Goal: Transaction & Acquisition: Obtain resource

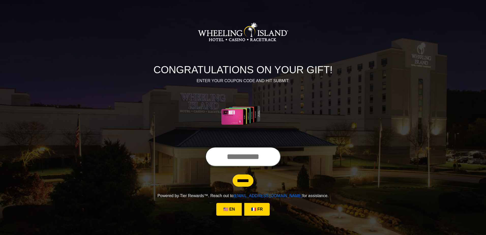
click at [238, 151] on input "text" at bounding box center [243, 156] width 75 height 19
type input "**********"
click at [246, 181] on input "******" at bounding box center [243, 180] width 21 height 12
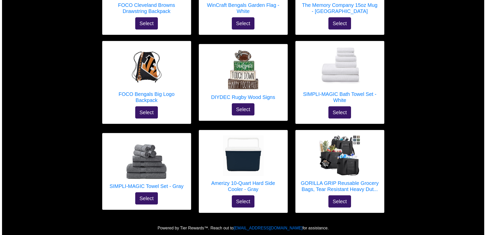
scroll to position [1779, 0]
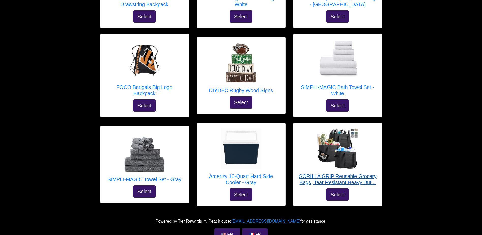
click at [369, 173] on h5 "GORILLA GRIP Reusable Grocery Bags, Tear Resistant Heavy Dut..." at bounding box center [338, 179] width 78 height 12
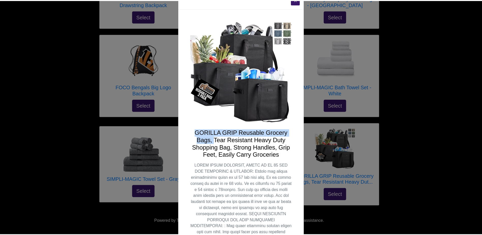
scroll to position [5, 0]
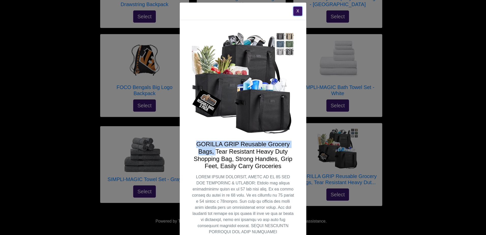
drag, startPoint x: 298, startPoint y: 83, endPoint x: 295, endPoint y: 11, distance: 72.6
click at [295, 11] on button "X" at bounding box center [298, 11] width 9 height 9
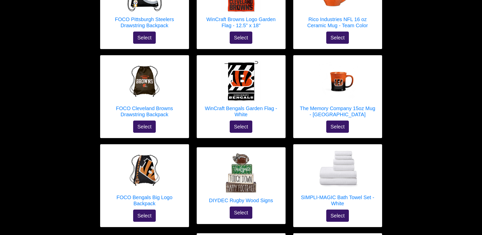
scroll to position [1668, 0]
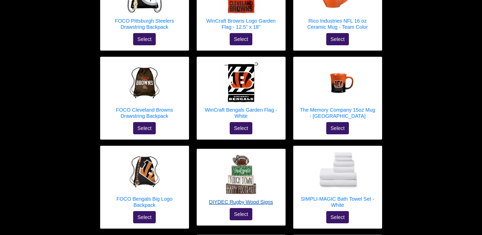
click at [260, 199] on h5 "DIYDEC Rugby Wood Signs" at bounding box center [241, 202] width 64 height 6
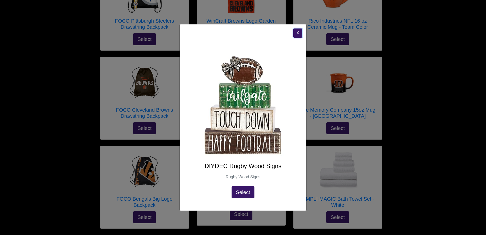
click at [297, 36] on button "X" at bounding box center [298, 32] width 9 height 9
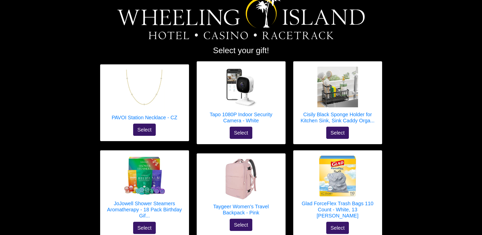
scroll to position [0, 0]
